Goal: Transaction & Acquisition: Subscribe to service/newsletter

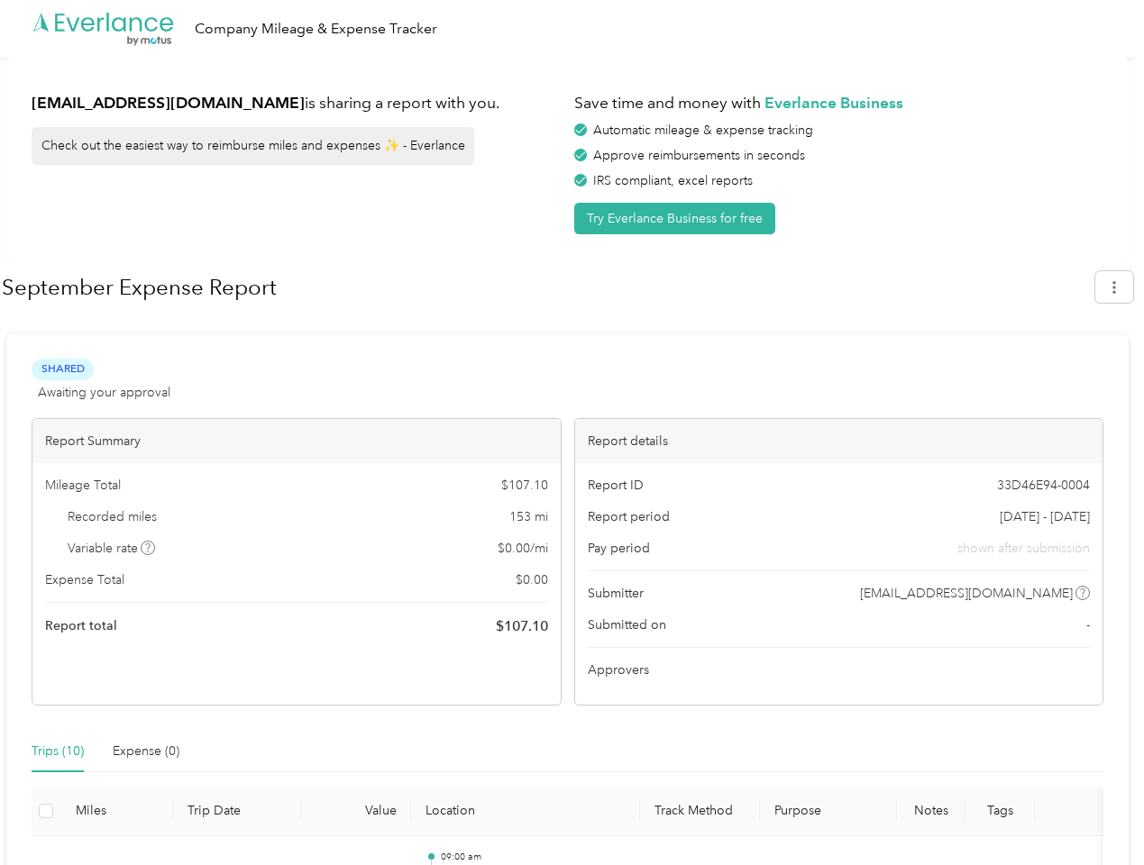
click at [575, 433] on div "Report details" at bounding box center [839, 441] width 528 height 44
click at [571, 29] on div ".cls-1 { fill: #00adee; } .cls-2 { fill: #fff; } .cls-3 { fill: #707372; } .cls…" at bounding box center [567, 29] width 1135 height 58
click at [678, 218] on button "Try Everlance Business for free" at bounding box center [674, 219] width 201 height 32
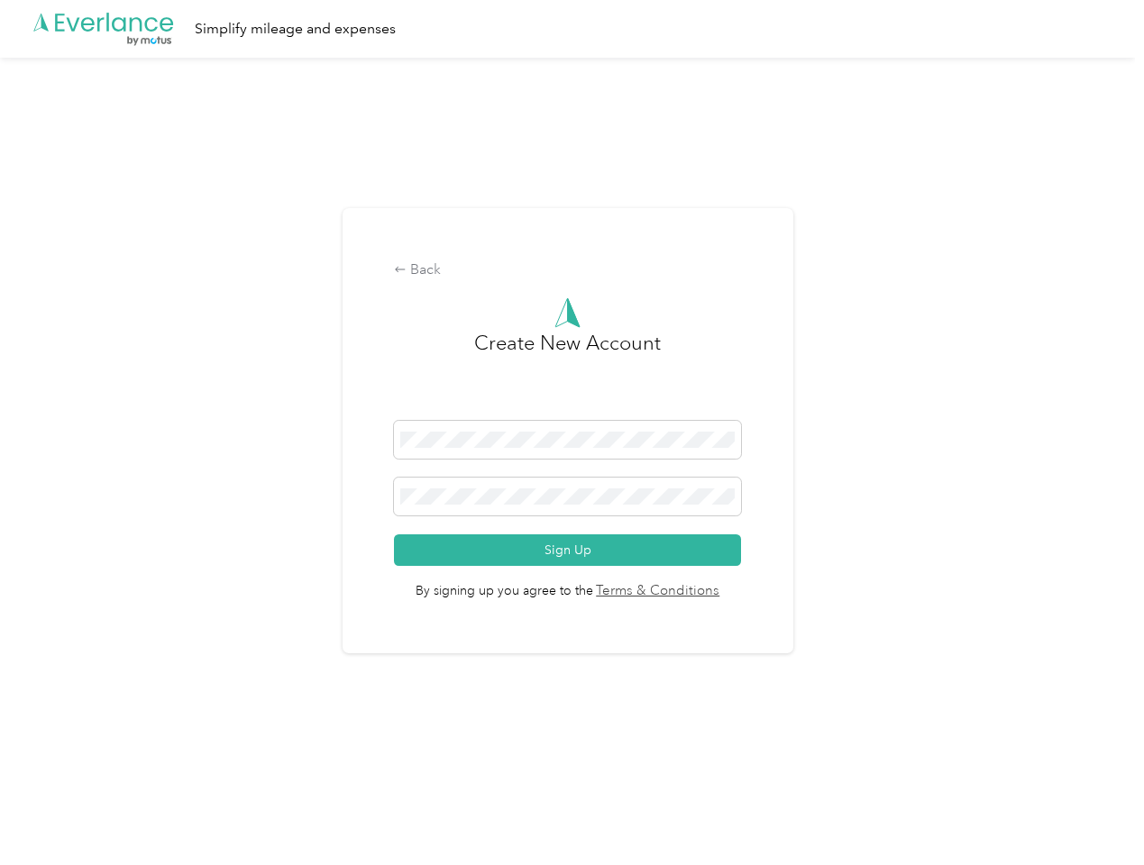
click at [547, 288] on div "Back Create New Account Sign Up By signing up you agree to the Terms & Conditio…" at bounding box center [567, 431] width 451 height 446
click at [1123, 287] on div "Back Create New Account Sign Up By signing up you agree to the Terms & Conditio…" at bounding box center [567, 439] width 1135 height 762
